Goal: Communication & Community: Answer question/provide support

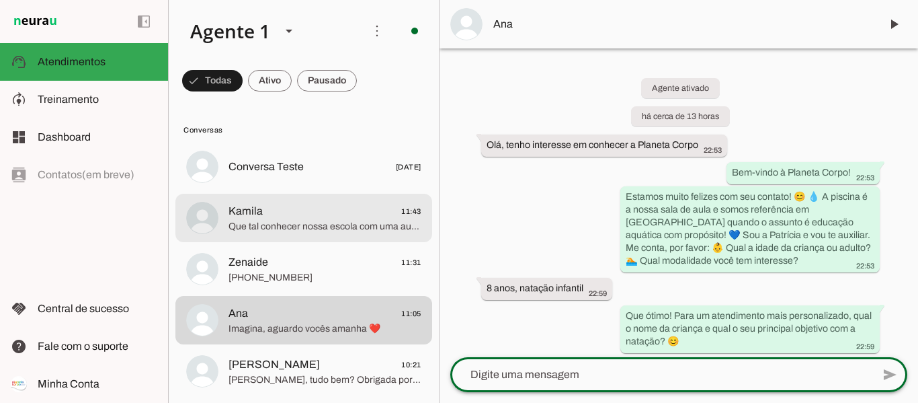
click at [281, 231] on span "Que tal conhecer nossa escola com uma aula experimental para o [PERSON_NAME]? 😊…" at bounding box center [325, 226] width 193 height 13
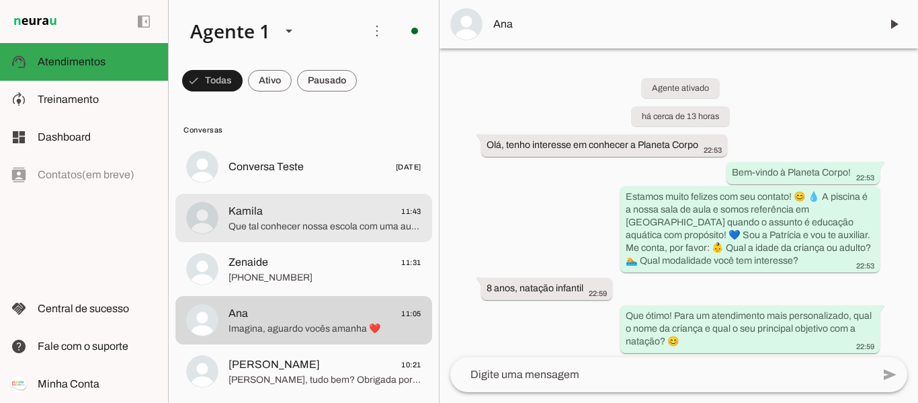
scroll to position [210, 0]
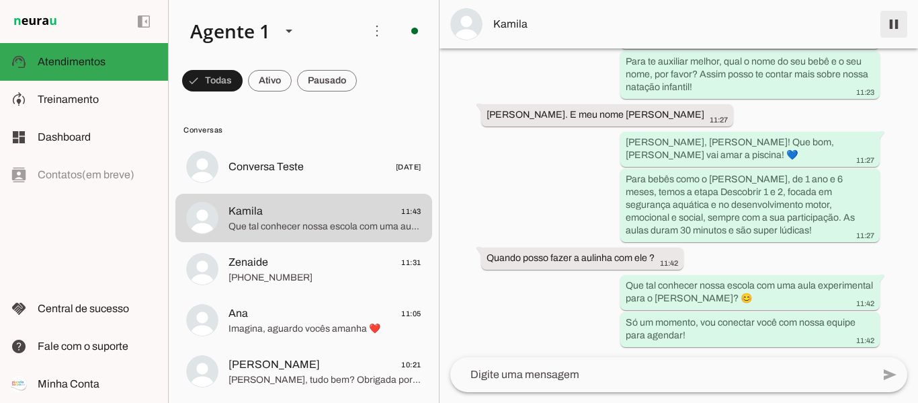
click at [893, 26] on span at bounding box center [894, 24] width 32 height 32
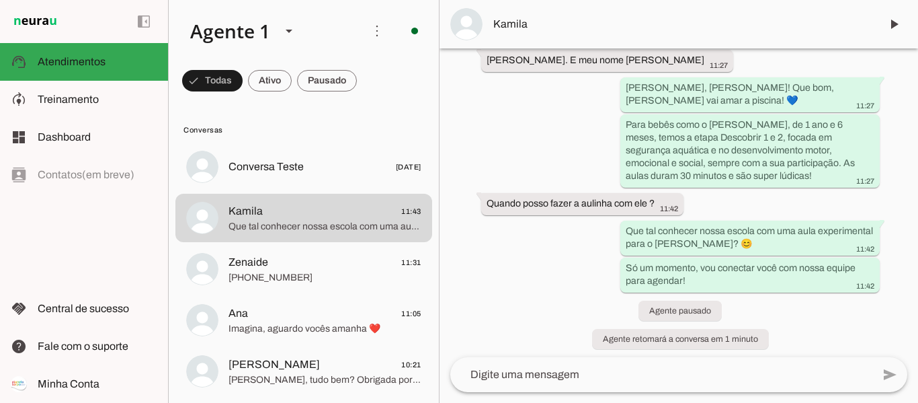
scroll to position [269, 0]
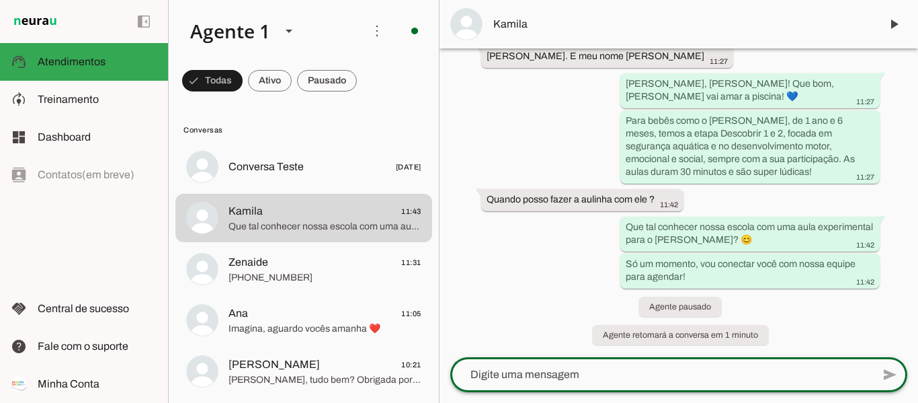
click at [581, 375] on textarea at bounding box center [661, 374] width 422 height 16
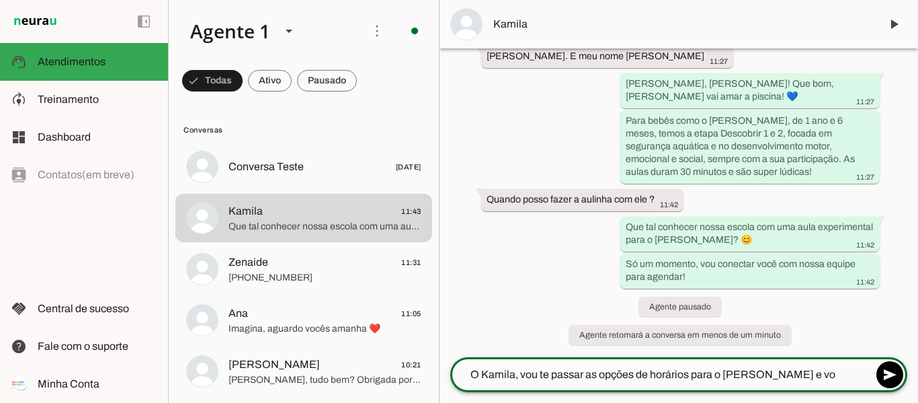
type textarea "O Kamila, vou te passar as opções de horários para o [PERSON_NAME] e voc"
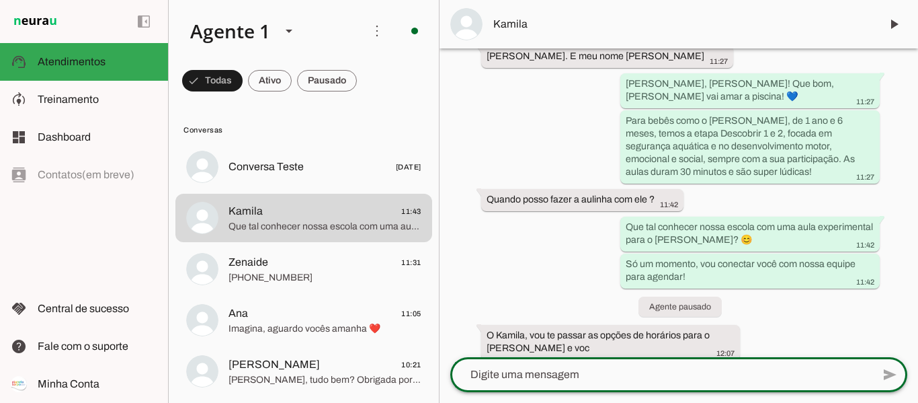
scroll to position [312, 0]
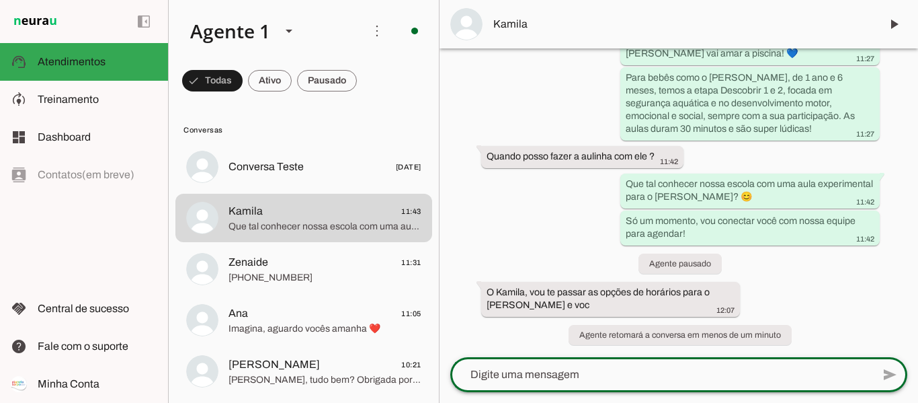
type textarea "ê"
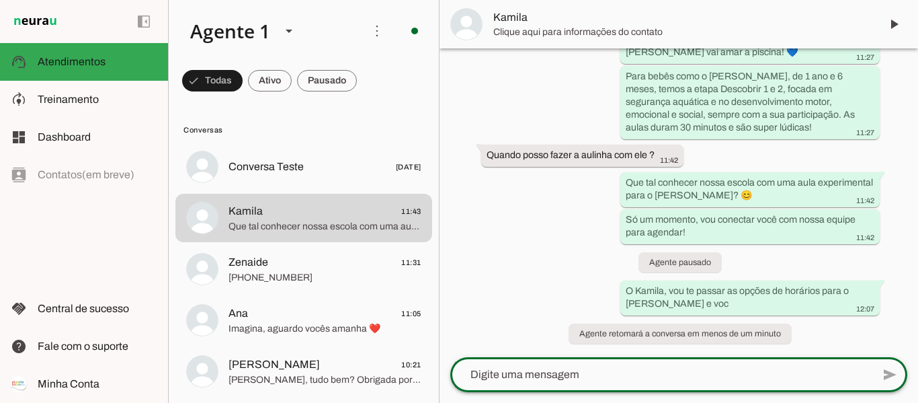
scroll to position [313, 0]
click at [567, 368] on textarea at bounding box center [661, 374] width 422 height 16
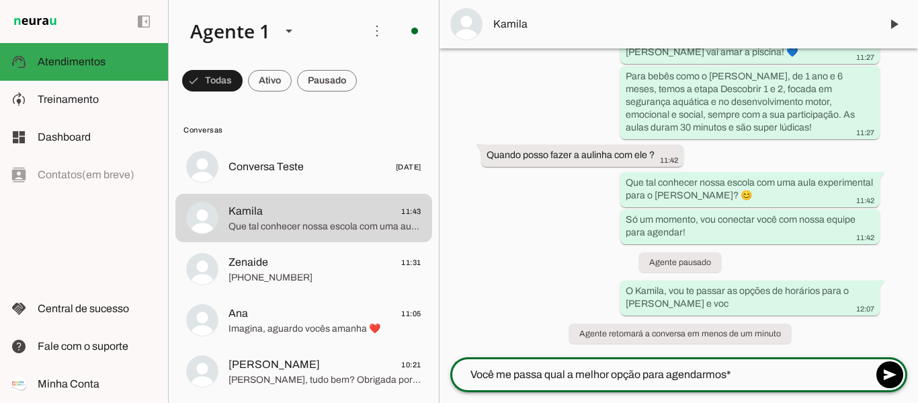
type textarea "Você me passa qual a melhor opção para agendarmos*"
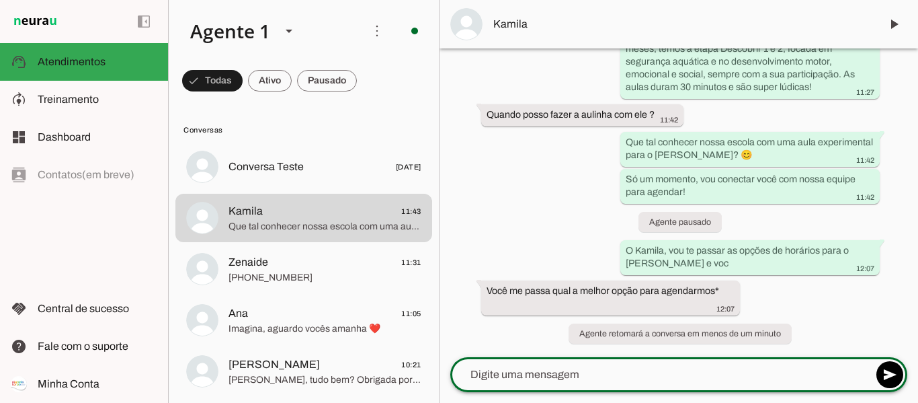
type textarea "S"
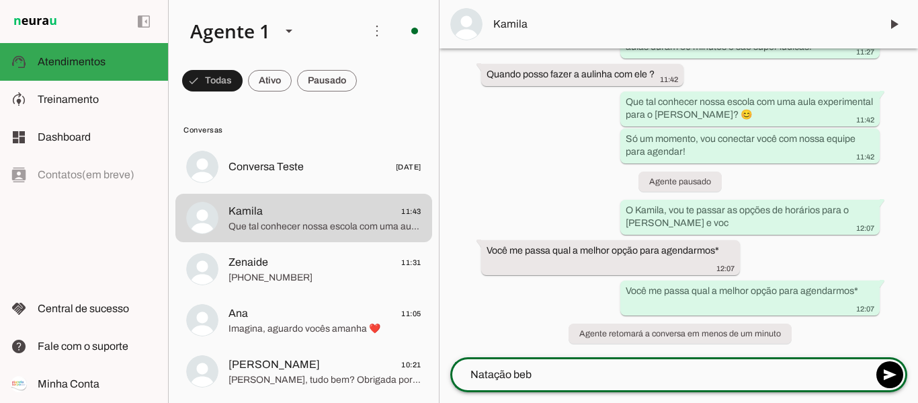
scroll to position [350, 0]
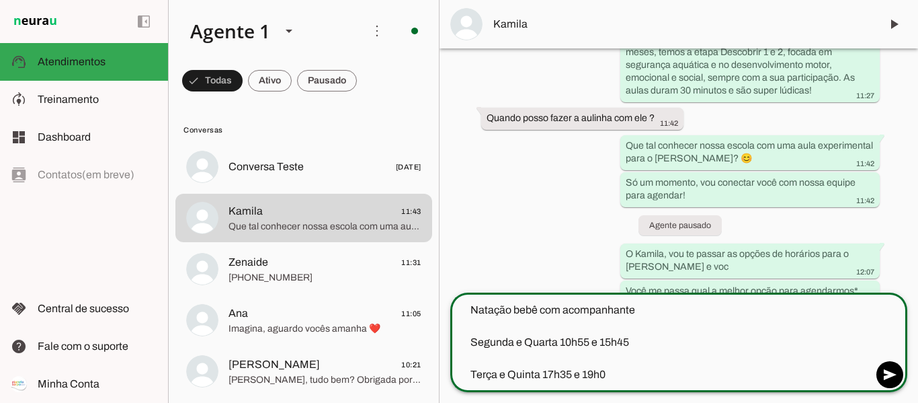
type textarea "Natação bebê com acompanhante Segunda e Quarta 10h55 e 15h45 Terça e Quinta 17h…"
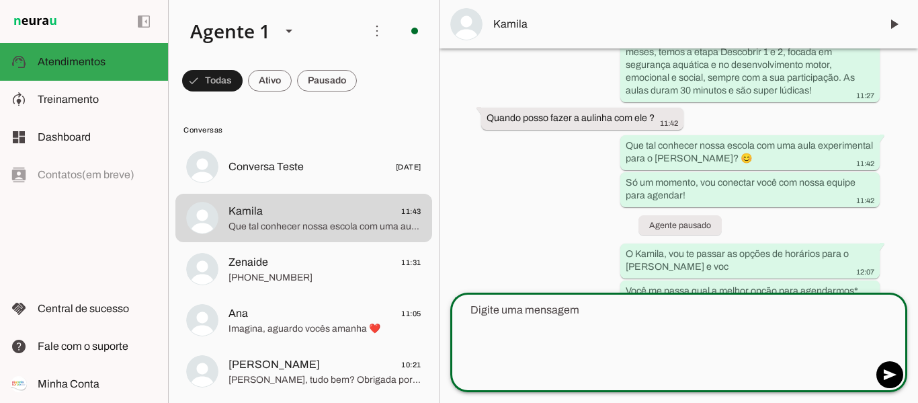
type textarea "]"
